Goal: Task Accomplishment & Management: Complete application form

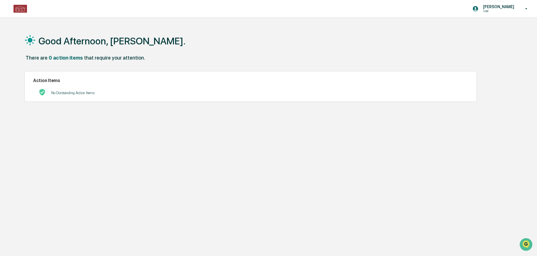
click at [17, 9] on img at bounding box center [19, 9] width 13 height 8
drag, startPoint x: 66, startPoint y: 97, endPoint x: 69, endPoint y: 75, distance: 22.4
click at [66, 97] on div "No Outstanding Action Items" at bounding box center [72, 93] width 43 height 12
click at [509, 7] on p "[PERSON_NAME]" at bounding box center [497, 6] width 38 height 4
click at [492, 27] on li "Switch to Admin view..." at bounding box center [495, 28] width 79 height 10
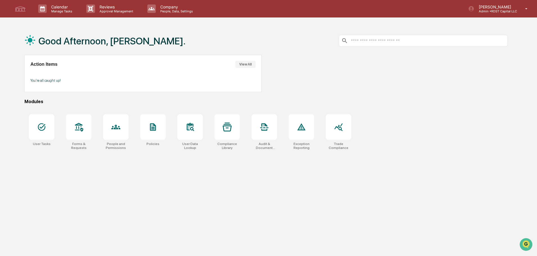
click at [509, 9] on p "[PERSON_NAME]" at bounding box center [495, 6] width 43 height 5
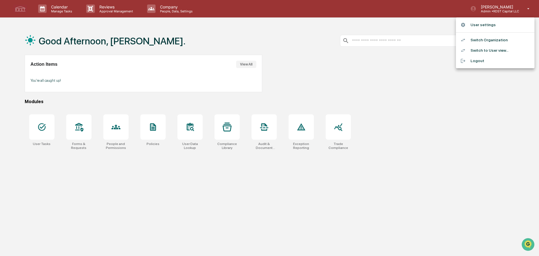
click at [470, 152] on div at bounding box center [269, 128] width 539 height 256
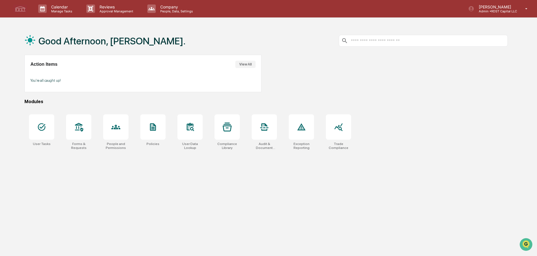
click at [78, 128] on icon at bounding box center [78, 127] width 9 height 9
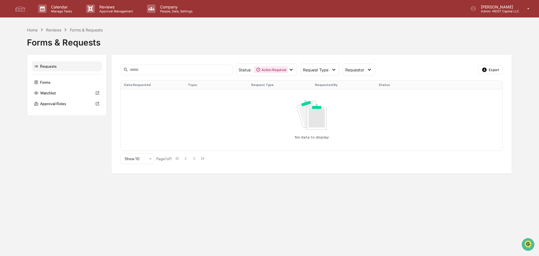
click at [48, 84] on div "Forms" at bounding box center [67, 82] width 70 height 10
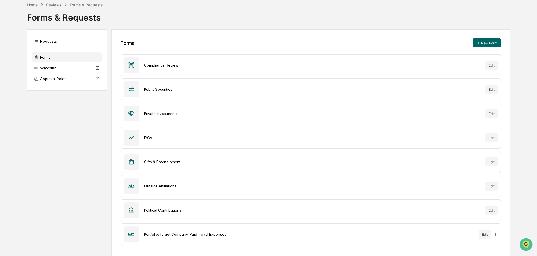
scroll to position [26, 0]
click at [491, 161] on button "Edit" at bounding box center [491, 161] width 13 height 9
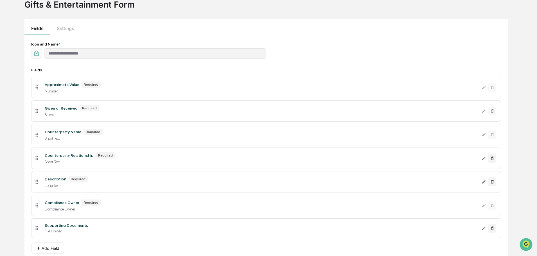
scroll to position [54, 0]
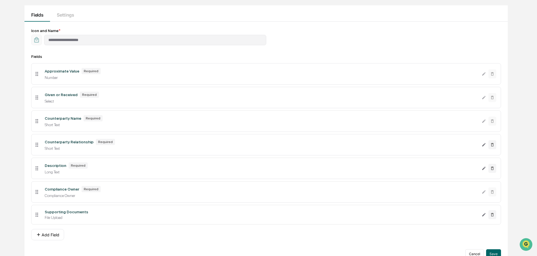
scroll to position [26, 0]
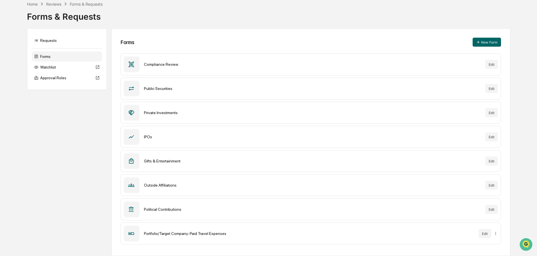
click at [481, 41] on button "New Form" at bounding box center [486, 42] width 28 height 9
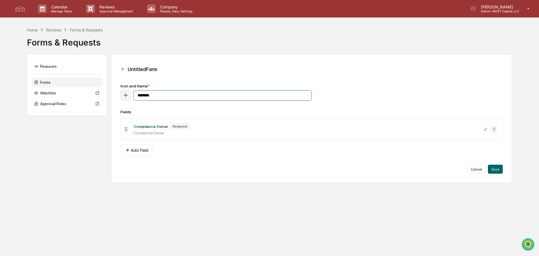
click at [150, 96] on input "********" at bounding box center [222, 95] width 178 height 10
click at [163, 97] on input "********" at bounding box center [222, 95] width 178 height 10
type input "**********"
click at [137, 149] on button "Add Field" at bounding box center [137, 149] width 33 height 11
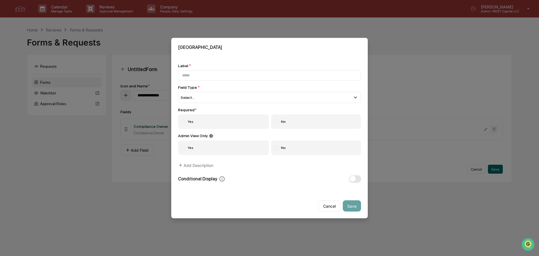
click at [228, 77] on input at bounding box center [269, 75] width 183 height 10
type input "****"
click at [225, 98] on div "Select..." at bounding box center [269, 97] width 183 height 11
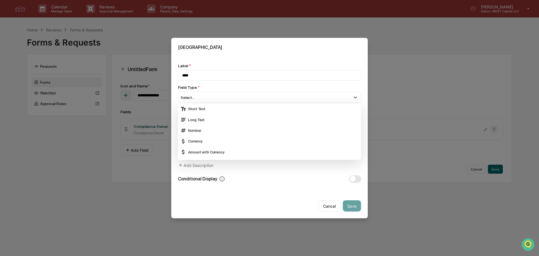
click at [230, 210] on div "Cancel Save" at bounding box center [269, 203] width 197 height 29
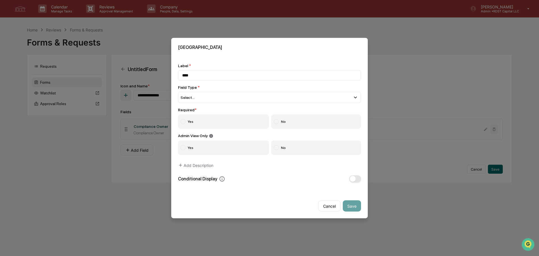
click at [198, 120] on label "Yes" at bounding box center [223, 121] width 91 height 15
click at [301, 121] on label "No" at bounding box center [316, 121] width 90 height 15
click at [182, 165] on icon at bounding box center [180, 165] width 5 height 5
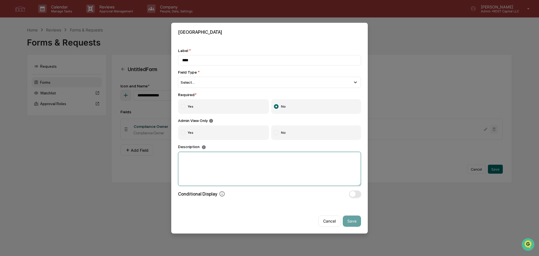
click at [274, 168] on textarea at bounding box center [269, 169] width 183 height 34
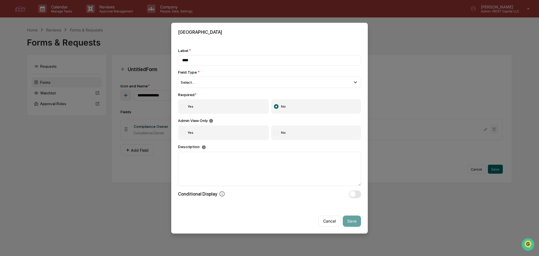
click at [329, 221] on button "Cancel" at bounding box center [330, 221] width 22 height 11
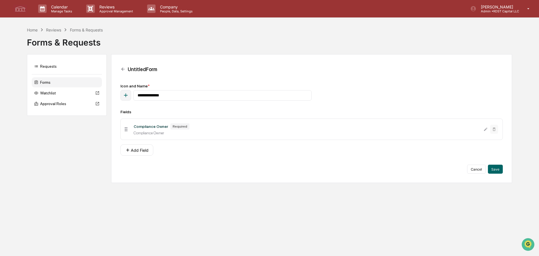
click at [44, 83] on div "Forms" at bounding box center [67, 82] width 70 height 10
click at [479, 169] on button "Cancel" at bounding box center [477, 169] width 19 height 9
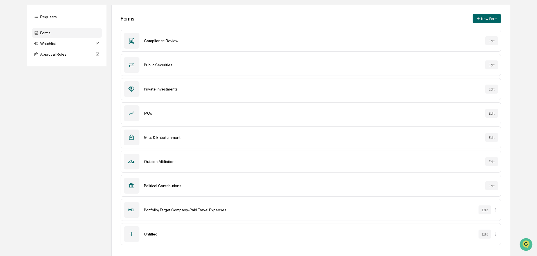
scroll to position [50, 0]
click at [480, 210] on button "Edit" at bounding box center [484, 209] width 13 height 9
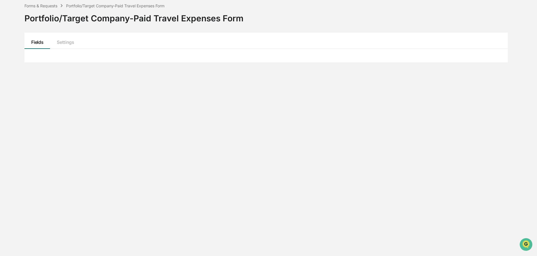
scroll to position [27, 0]
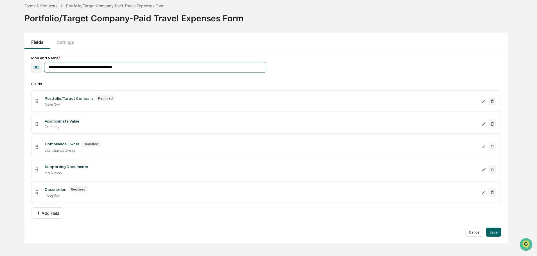
click at [147, 67] on input "**********" at bounding box center [155, 67] width 222 height 10
click at [51, 167] on div "Supporting Documents" at bounding box center [67, 166] width 44 height 4
click at [38, 169] on icon at bounding box center [37, 169] width 6 height 6
click at [482, 170] on icon "Edit Supporting Documents field" at bounding box center [483, 169] width 4 height 4
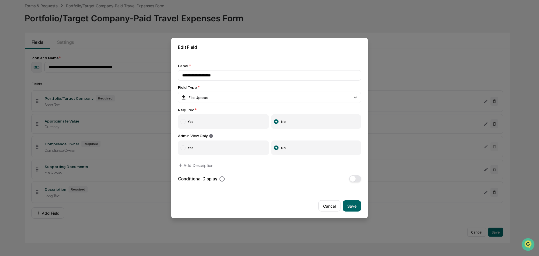
click at [333, 206] on button "Cancel" at bounding box center [330, 205] width 22 height 11
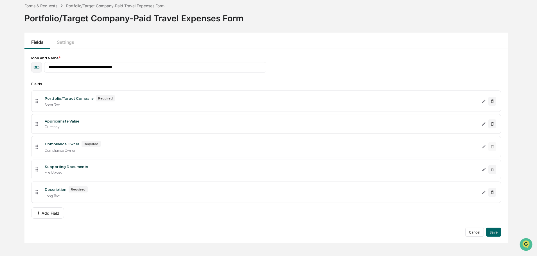
click at [482, 100] on icon "Edit Portfolio/Target Company field" at bounding box center [483, 101] width 4 height 4
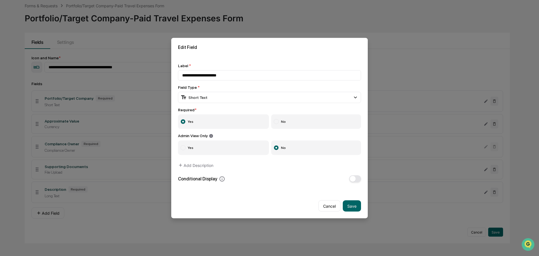
click at [333, 208] on button "Cancel" at bounding box center [330, 205] width 22 height 11
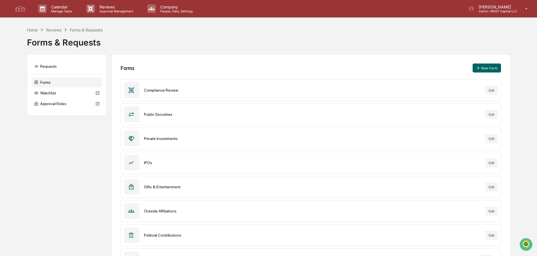
click at [118, 8] on p "Reviews" at bounding box center [115, 6] width 41 height 5
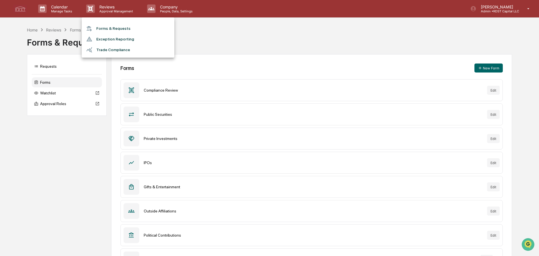
click at [117, 29] on li "Forms & Requests" at bounding box center [128, 28] width 93 height 10
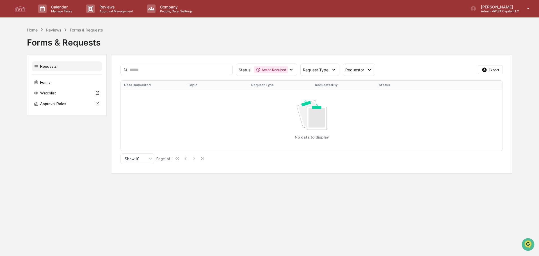
click at [292, 71] on icon at bounding box center [291, 70] width 6 height 6
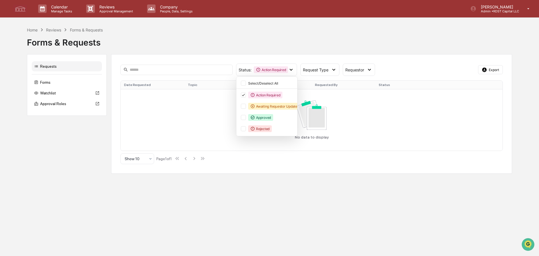
click at [245, 118] on div at bounding box center [243, 117] width 5 height 5
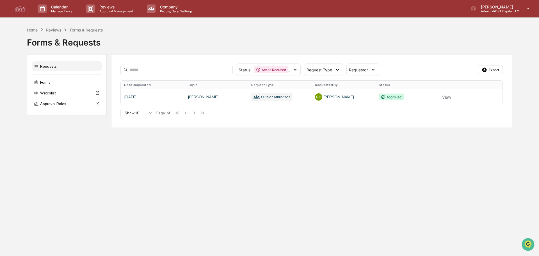
click at [139, 97] on link at bounding box center [312, 97] width 382 height 16
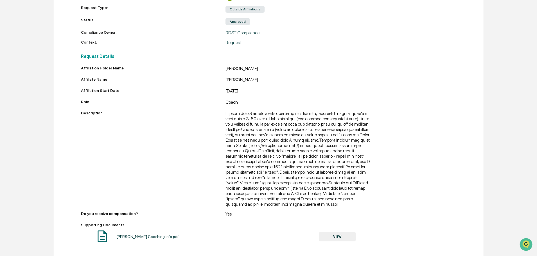
scroll to position [104, 0]
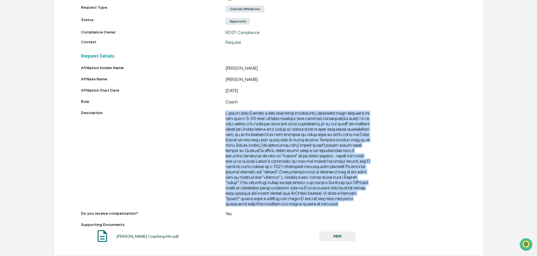
drag, startPoint x: 227, startPoint y: 114, endPoint x: 357, endPoint y: 205, distance: 159.2
click at [357, 205] on div "Description" at bounding box center [225, 158] width 289 height 96
click at [303, 176] on div at bounding box center [297, 158] width 145 height 96
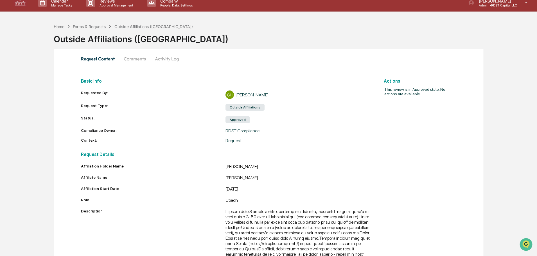
scroll to position [0, 0]
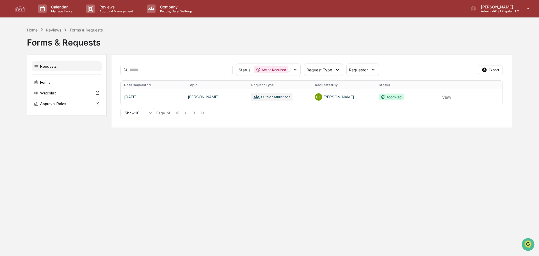
click at [166, 8] on p "Company" at bounding box center [176, 6] width 40 height 5
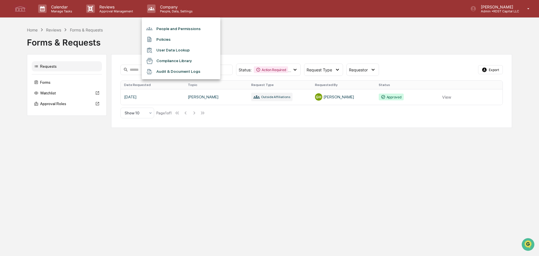
click at [121, 10] on div at bounding box center [269, 128] width 539 height 256
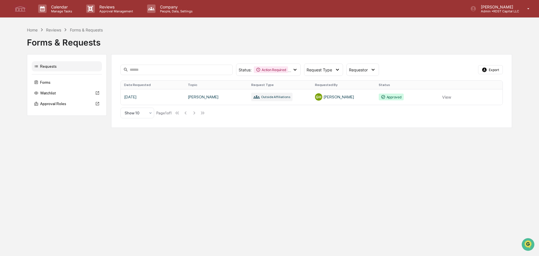
click at [111, 8] on p "Reviews" at bounding box center [115, 6] width 41 height 5
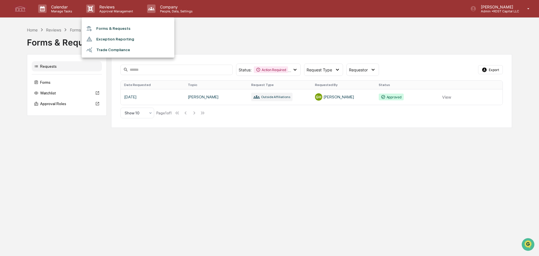
click at [59, 9] on div at bounding box center [269, 128] width 539 height 256
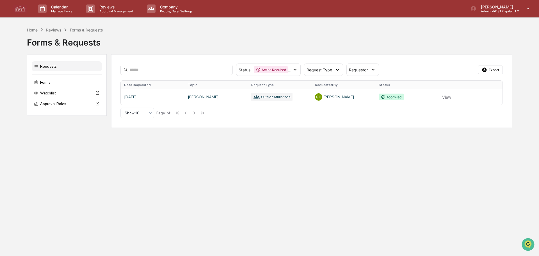
click at [59, 9] on p "Manage Tasks" at bounding box center [61, 11] width 28 height 4
click at [16, 30] on div at bounding box center [269, 128] width 539 height 256
click at [298, 70] on icon at bounding box center [295, 70] width 6 height 6
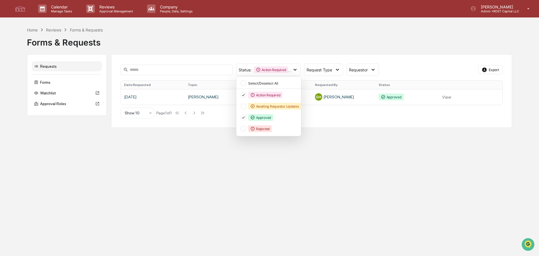
click at [159, 38] on div "Forms & Requests" at bounding box center [270, 40] width 486 height 15
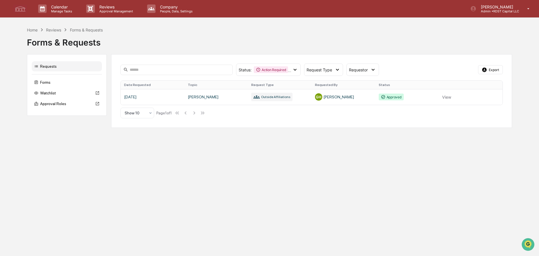
click at [58, 9] on p "Manage Tasks" at bounding box center [61, 11] width 28 height 4
click at [60, 30] on li "User Tasks" at bounding box center [76, 28] width 84 height 11
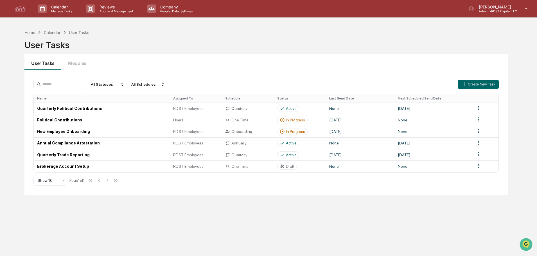
click at [100, 4] on p "Reviews" at bounding box center [115, 6] width 41 height 5
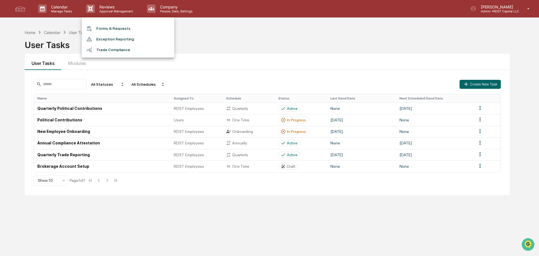
click at [228, 29] on div at bounding box center [269, 128] width 539 height 256
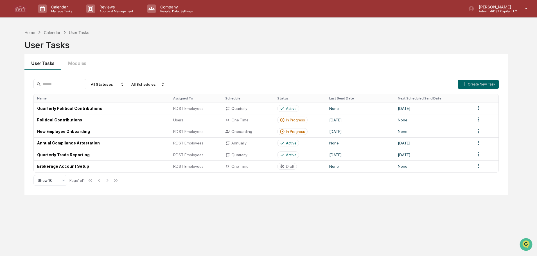
click at [93, 3] on div "Reviews Approval Management" at bounding box center [112, 8] width 61 height 17
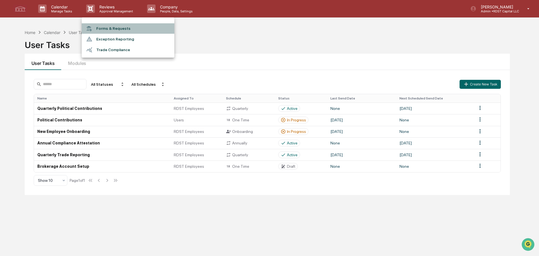
click at [109, 28] on li "Forms & Requests" at bounding box center [128, 28] width 93 height 10
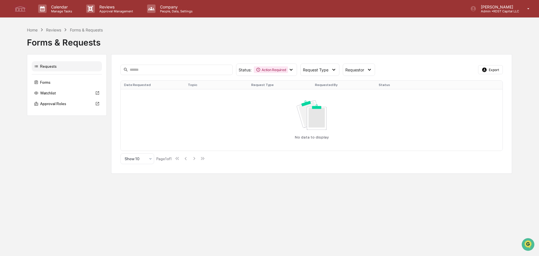
click at [53, 83] on div "Forms" at bounding box center [67, 82] width 70 height 10
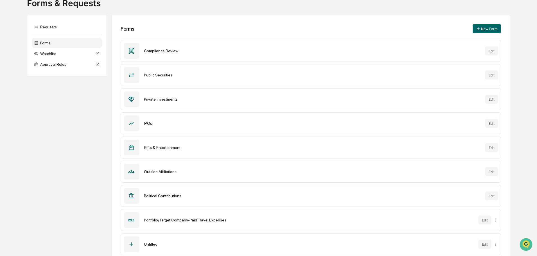
scroll to position [50, 0]
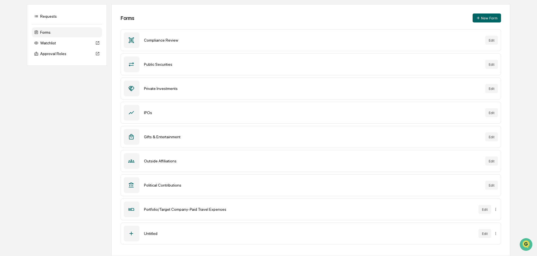
click at [158, 40] on div "Compliance Review" at bounding box center [312, 40] width 337 height 4
click at [131, 38] on icon at bounding box center [131, 40] width 5 height 6
click at [490, 42] on button "Edit" at bounding box center [491, 40] width 13 height 9
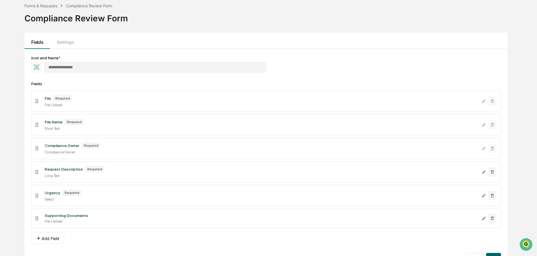
scroll to position [39, 0]
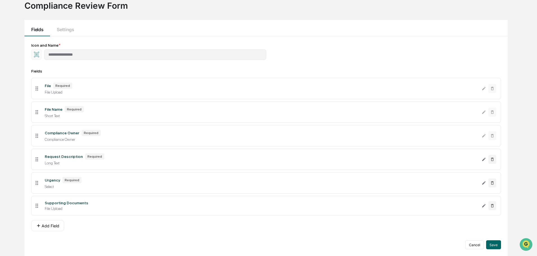
scroll to position [50, 0]
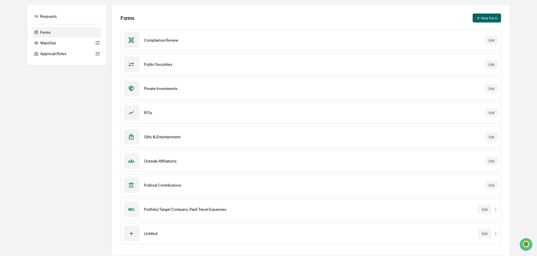
click at [196, 15] on div "Forms New Form" at bounding box center [311, 17] width 380 height 9
click at [482, 18] on button "New Form" at bounding box center [486, 17] width 28 height 9
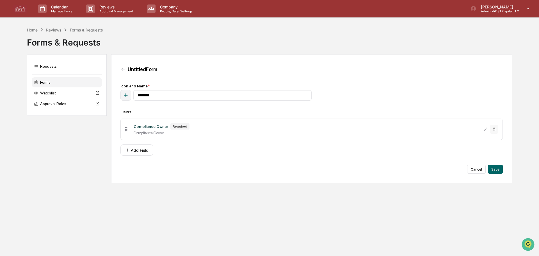
click at [126, 130] on icon at bounding box center [126, 129] width 6 height 6
click at [137, 149] on button "Add Field" at bounding box center [137, 149] width 33 height 11
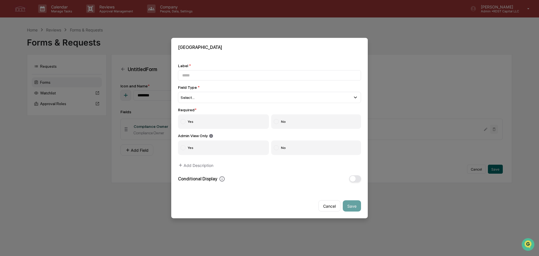
click at [208, 98] on div "Select..." at bounding box center [269, 97] width 183 height 11
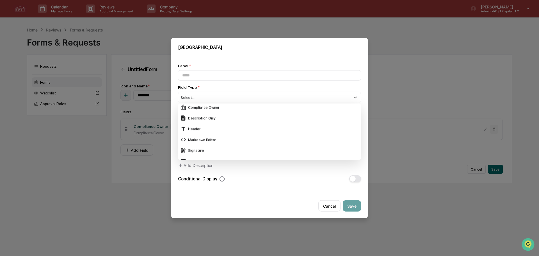
scroll to position [140, 0]
click at [202, 141] on div "Signature" at bounding box center [269, 140] width 179 height 6
